Goal: Task Accomplishment & Management: Use online tool/utility

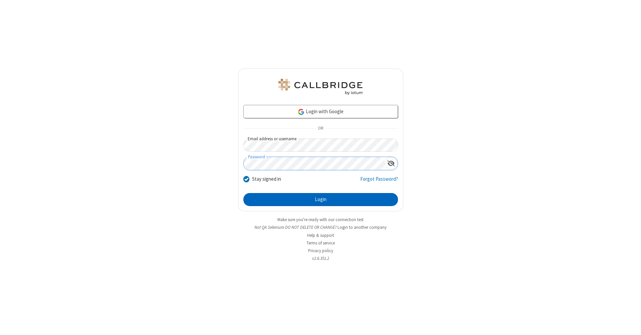
click at [321, 200] on button "Login" at bounding box center [320, 199] width 155 height 13
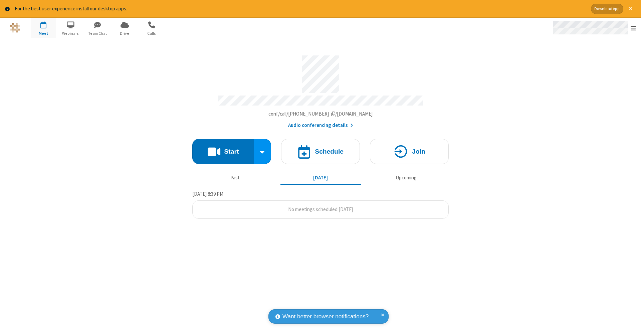
click at [634, 28] on span "Open menu" at bounding box center [633, 28] width 5 height 7
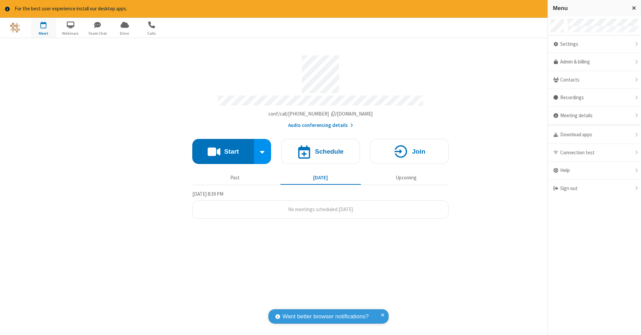
click at [43, 27] on span "button" at bounding box center [43, 24] width 25 height 11
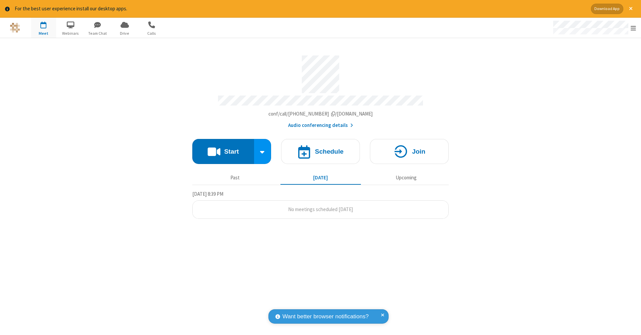
click at [43, 27] on span "button" at bounding box center [43, 24] width 25 height 11
click at [321, 148] on h4 "Schedule" at bounding box center [329, 151] width 29 height 6
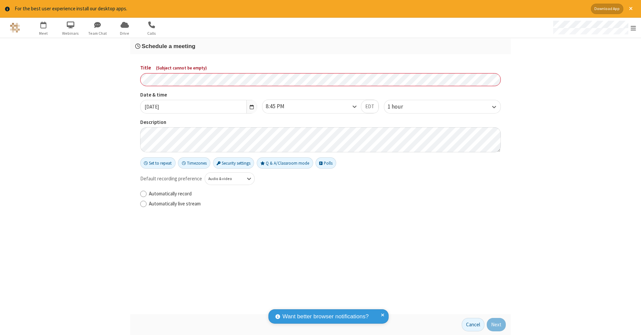
click at [321, 46] on h3 "Schedule a meeting" at bounding box center [320, 46] width 371 height 6
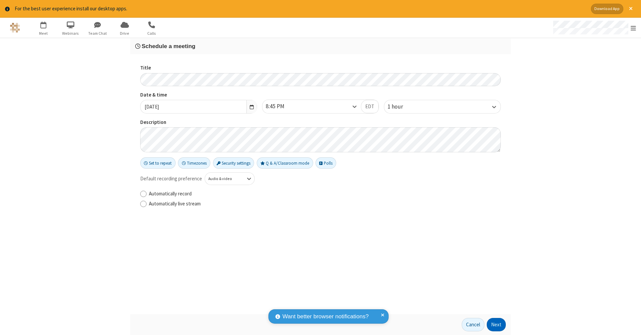
click at [497, 325] on button "Next" at bounding box center [496, 324] width 19 height 13
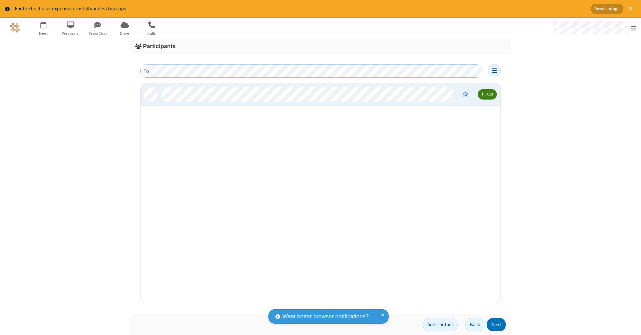
click at [497, 325] on button "Next" at bounding box center [496, 324] width 19 height 13
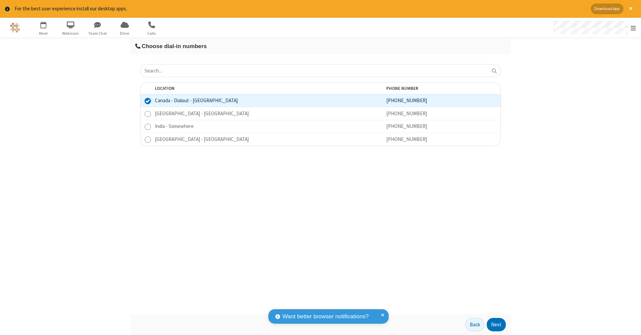
click at [497, 325] on button "Next" at bounding box center [496, 324] width 19 height 13
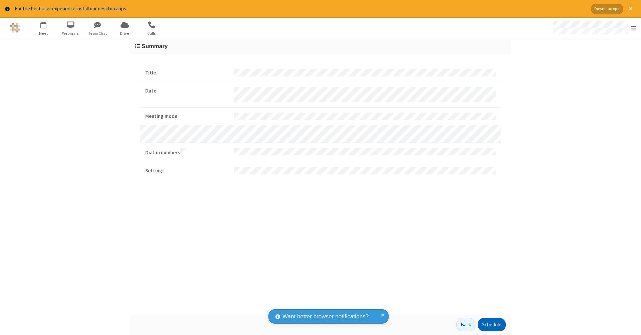
click at [492, 325] on button "Schedule" at bounding box center [492, 324] width 28 height 13
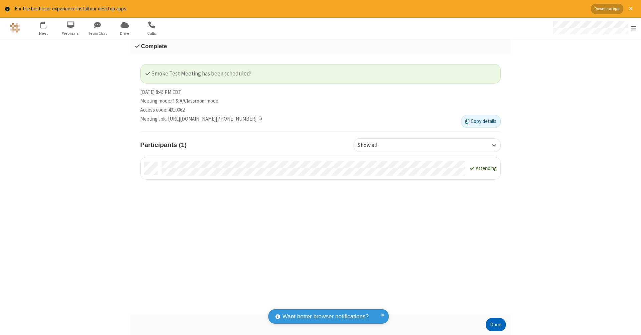
click at [496, 325] on button "Done" at bounding box center [496, 324] width 20 height 13
